Goal: Information Seeking & Learning: Understand process/instructions

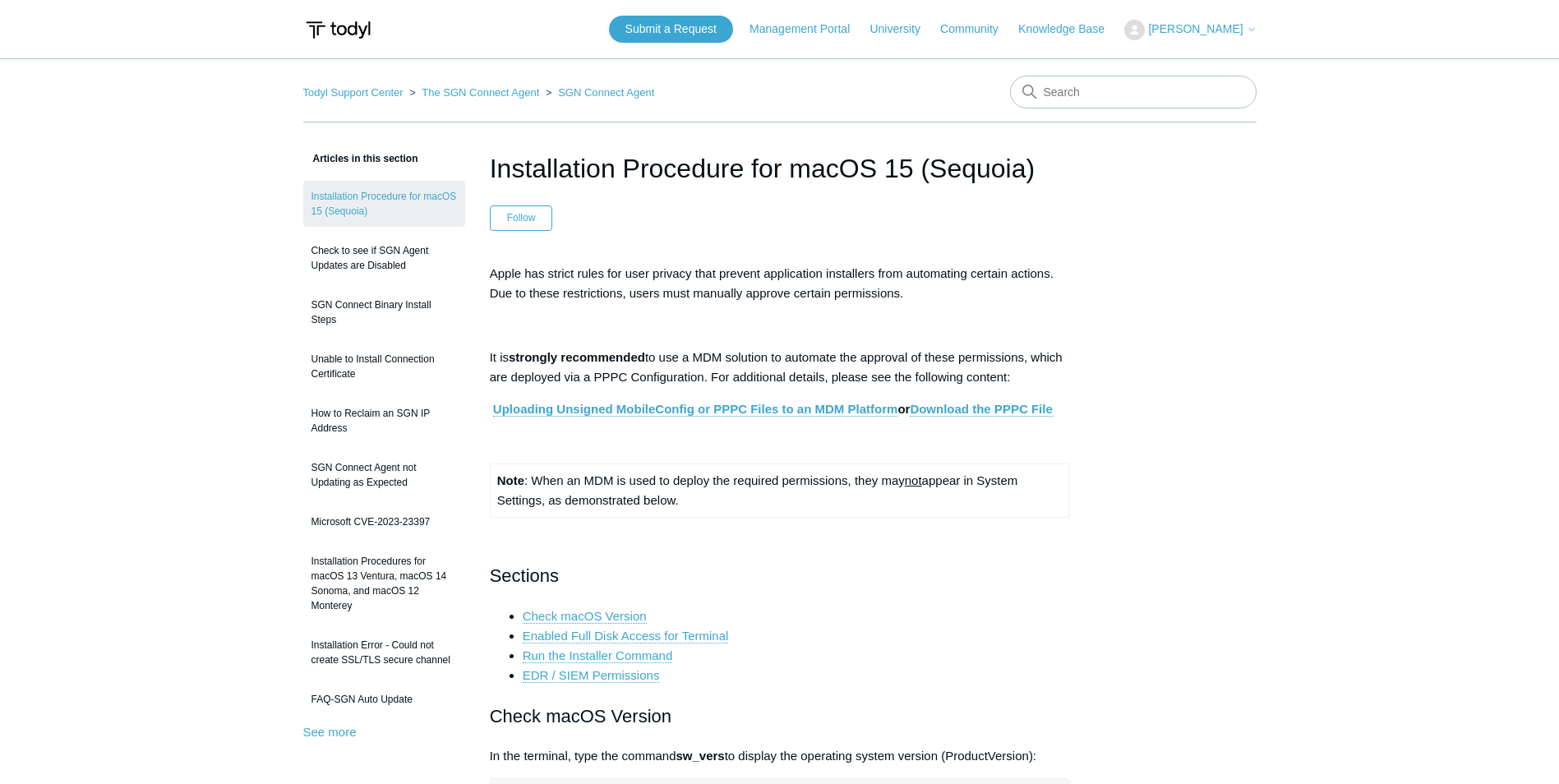
drag, startPoint x: 562, startPoint y: 170, endPoint x: 551, endPoint y: 169, distance: 11.0
click at [562, 170] on h1 "Installation Procedure for macOS 15 (Sequoia)" at bounding box center [780, 169] width 580 height 40
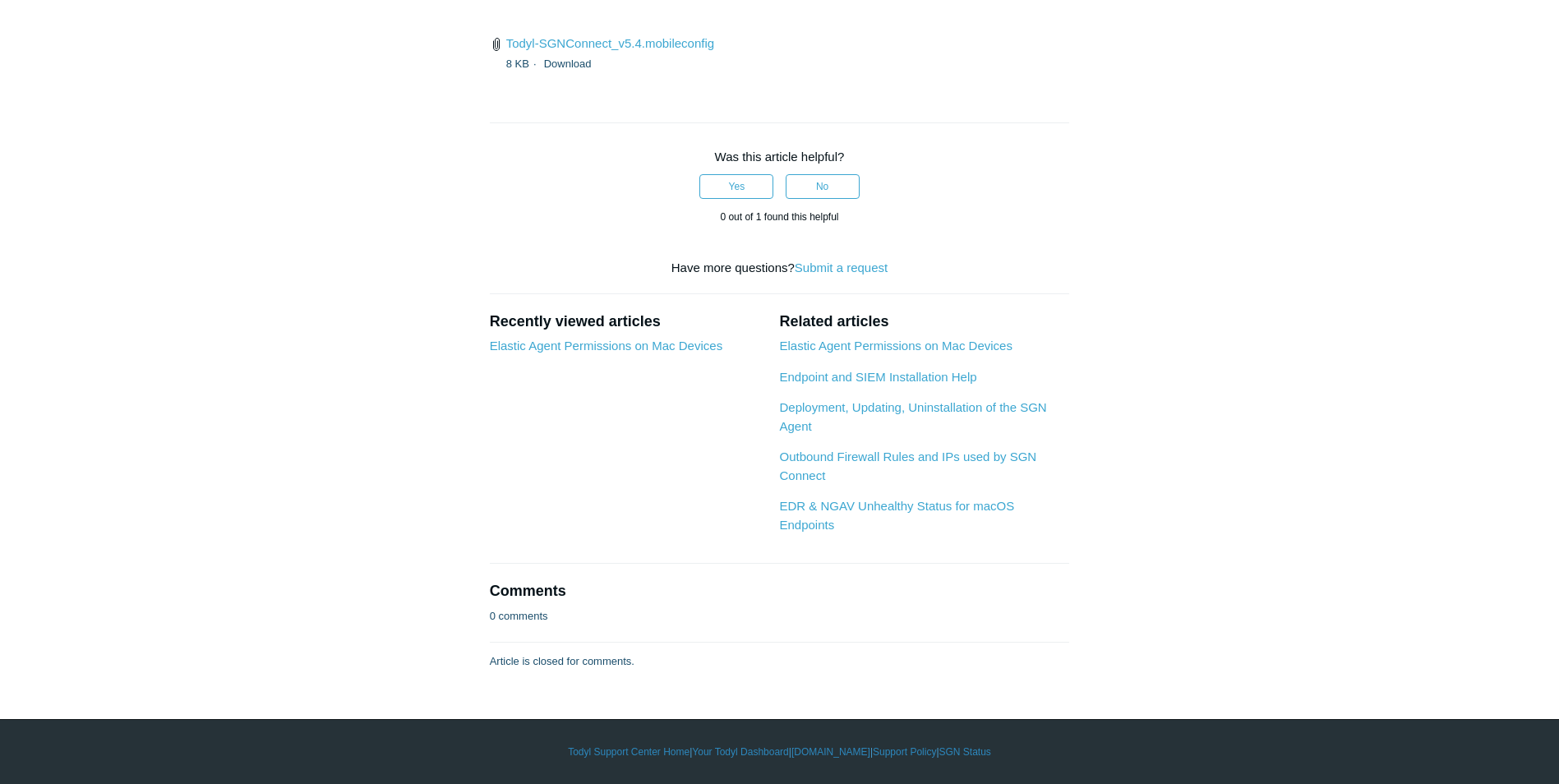
scroll to position [4684, 0]
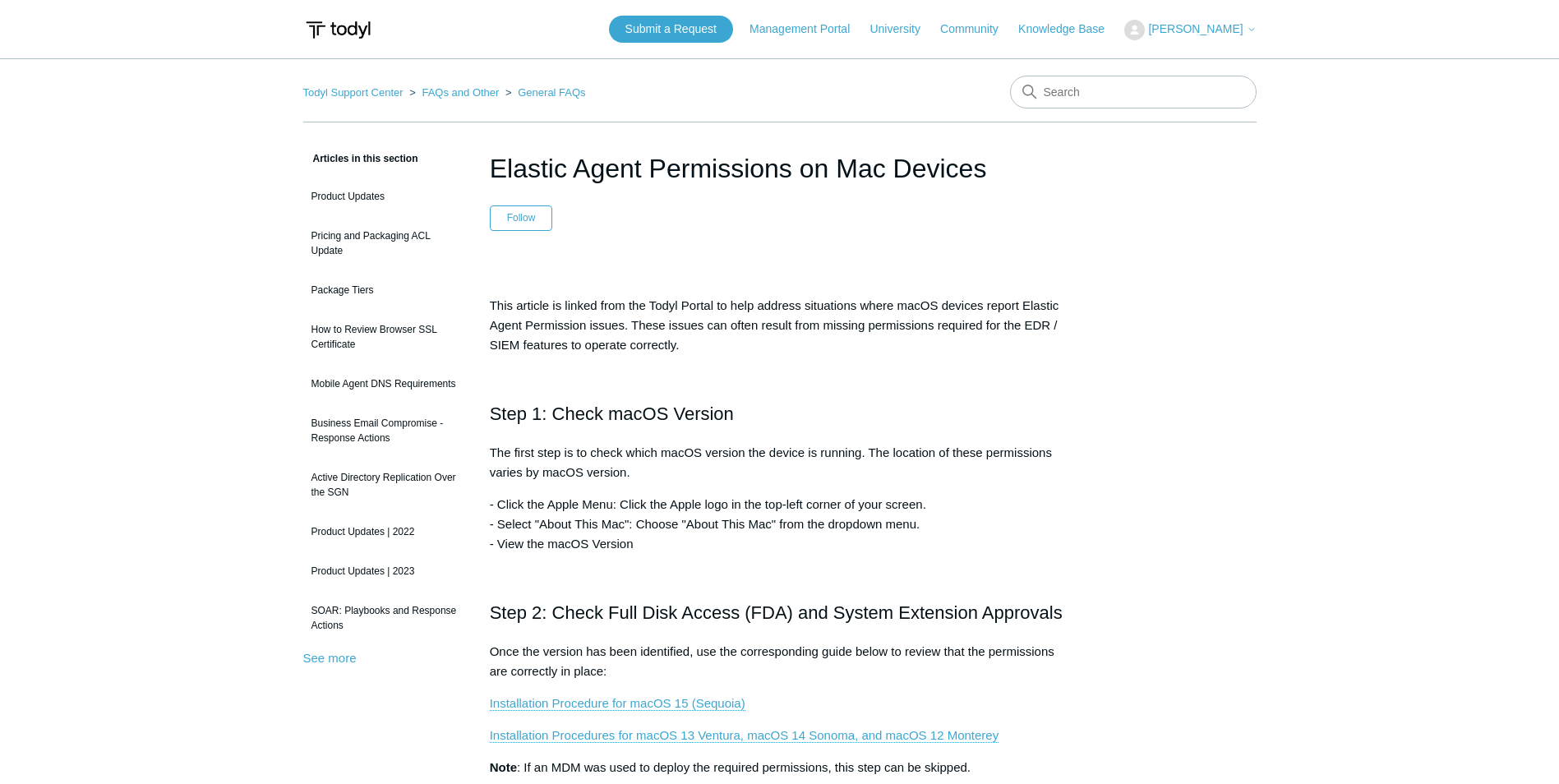
drag, startPoint x: 513, startPoint y: 49, endPoint x: 516, endPoint y: 58, distance: 9.5
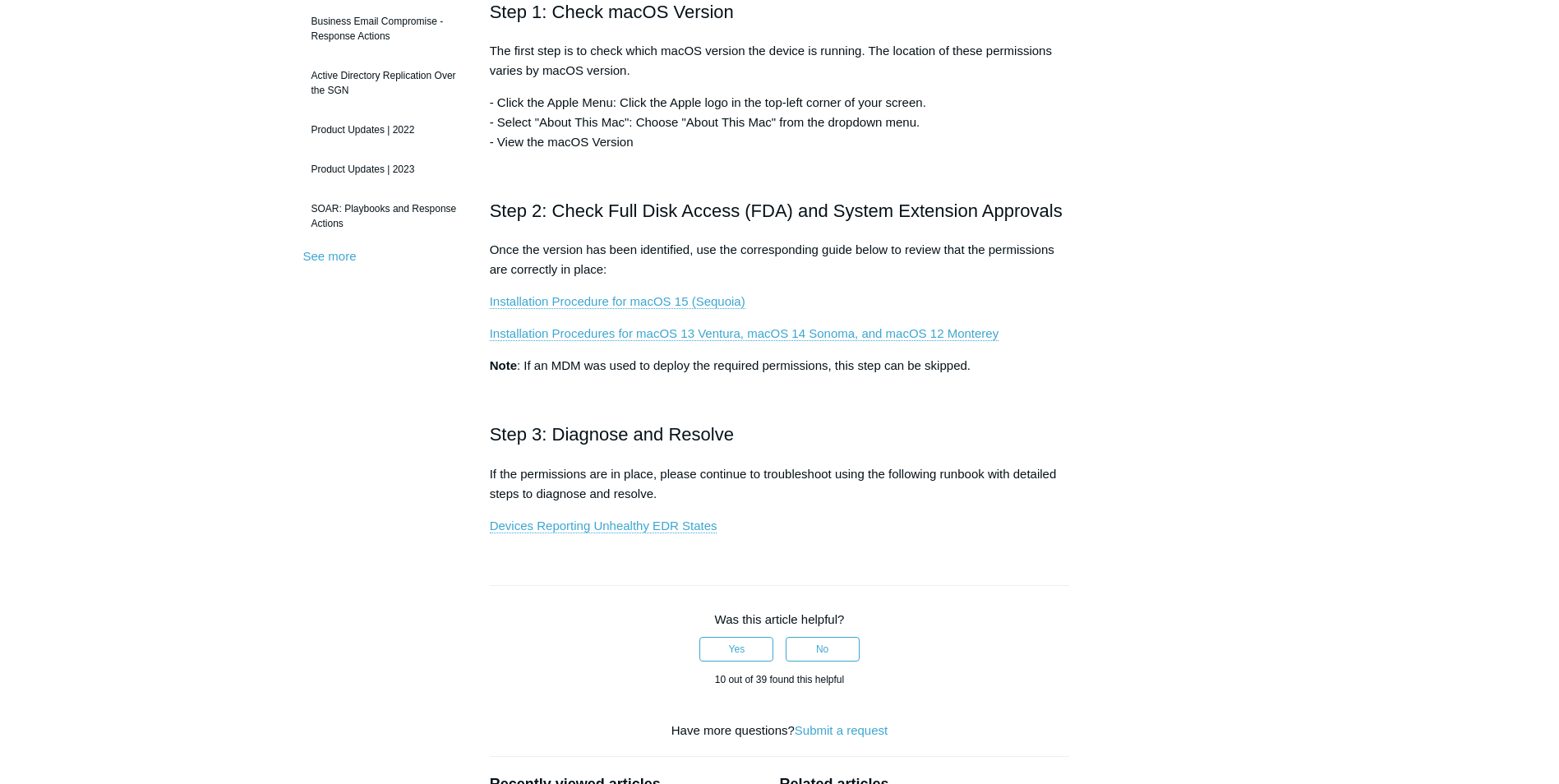
scroll to position [411, 0]
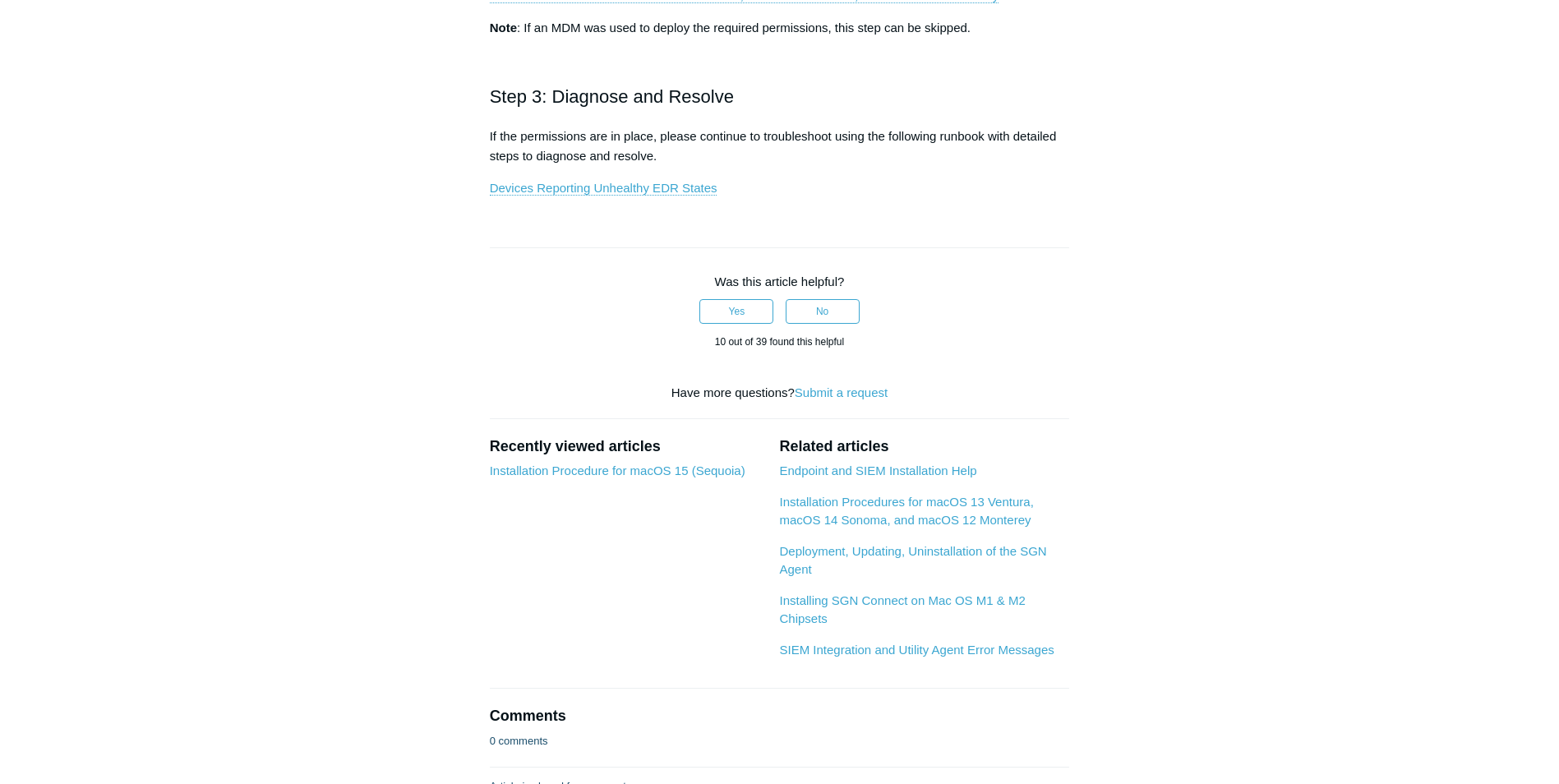
scroll to position [657, 0]
